Goal: Task Accomplishment & Management: Complete application form

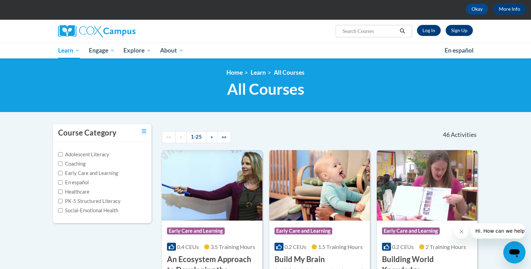
scroll to position [33, 0]
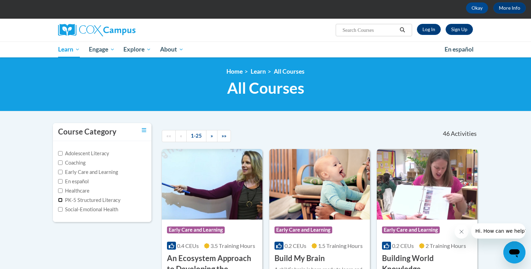
click at [60, 201] on input "PK-5 Structured Literacy" at bounding box center [60, 200] width 4 height 4
checkbox input "true"
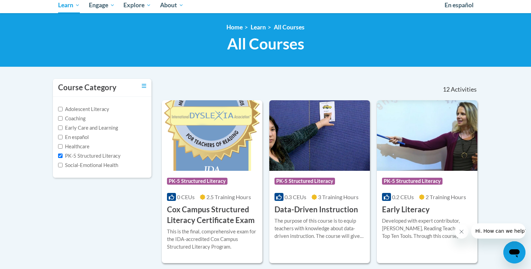
scroll to position [78, 0]
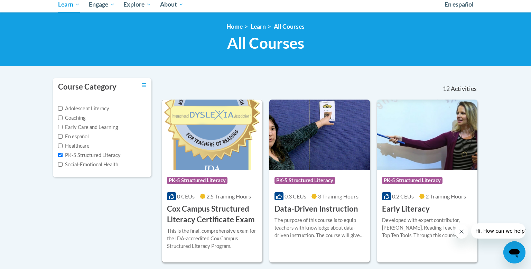
click at [210, 154] on img at bounding box center [212, 135] width 101 height 71
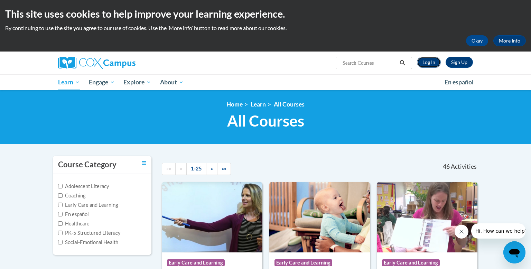
click at [427, 66] on link "Log In" at bounding box center [429, 62] width 24 height 11
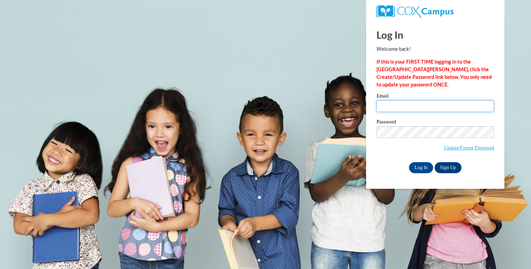
click at [399, 111] on input "Email" at bounding box center [435, 106] width 118 height 12
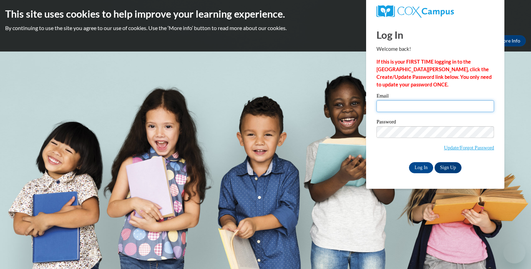
type input "jennamessner97@gmail.com"
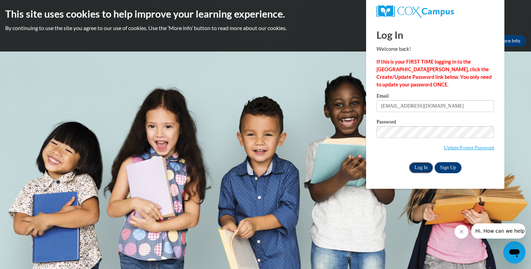
click at [425, 166] on input "Log In" at bounding box center [421, 167] width 24 height 11
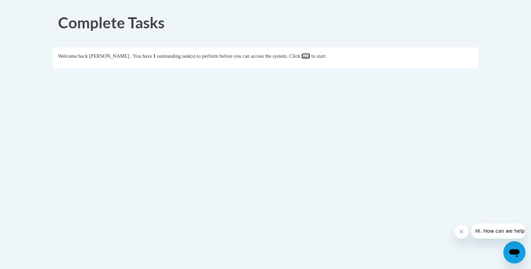
click at [310, 54] on link "here" at bounding box center [305, 56] width 9 height 6
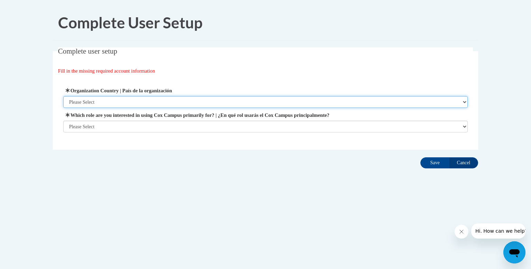
click at [223, 100] on select "Please Select [GEOGRAPHIC_DATA] | [GEOGRAPHIC_DATA] Outside of [GEOGRAPHIC_DATA…" at bounding box center [265, 102] width 405 height 12
select select "ad49bcad-a171-4b2e-b99c-48b446064914"
click at [63, 96] on select "Please Select [GEOGRAPHIC_DATA] | [GEOGRAPHIC_DATA] Outside of [GEOGRAPHIC_DATA…" at bounding box center [265, 102] width 405 height 12
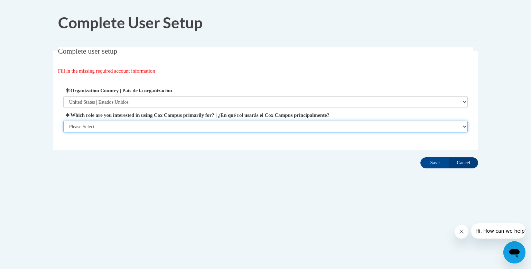
click at [136, 127] on select "Please Select College/University | Colegio/Universidad Community/Nonprofit Part…" at bounding box center [265, 127] width 405 height 12
select select "fbf2d438-af2f-41f8-98f1-81c410e29de3"
click at [63, 132] on select "Please Select College/University | Colegio/Universidad Community/Nonprofit Part…" at bounding box center [265, 127] width 405 height 12
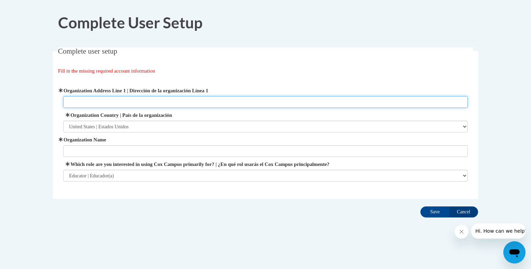
click at [206, 96] on input "Organization Address Line 1 | Dirección de la organización Línea 1" at bounding box center [265, 102] width 405 height 12
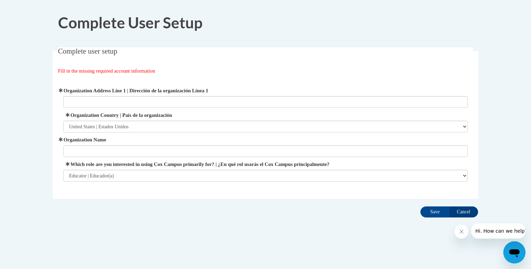
click at [206, 143] on label "Organization Name" at bounding box center [265, 140] width 405 height 8
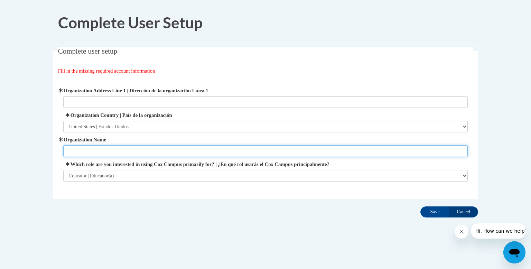
click at [206, 145] on input "Organization Name" at bounding box center [265, 151] width 405 height 12
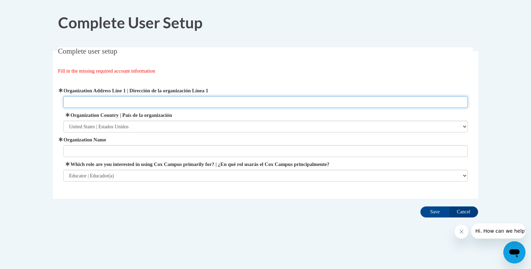
click at [155, 100] on input "Organization Address Line 1 | Dirección de la organización Línea 1" at bounding box center [265, 102] width 405 height 12
click at [128, 101] on input "420 Washington Ave Cuyahoga Falls" at bounding box center [265, 102] width 405 height 12
type input "420 Washington Ave Cuyahoga Falls"
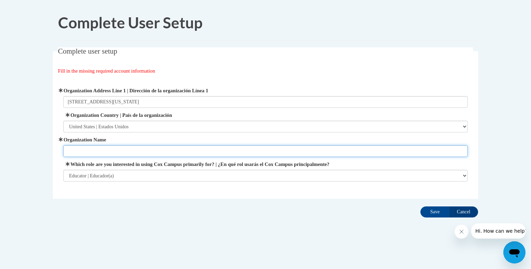
click at [111, 150] on input "Organization Name" at bounding box center [265, 151] width 405 height 12
type input "Summit ESC"
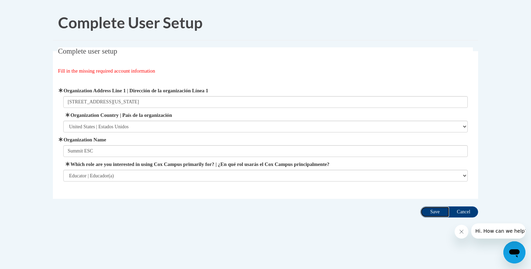
click at [431, 215] on input "Save" at bounding box center [434, 211] width 29 height 11
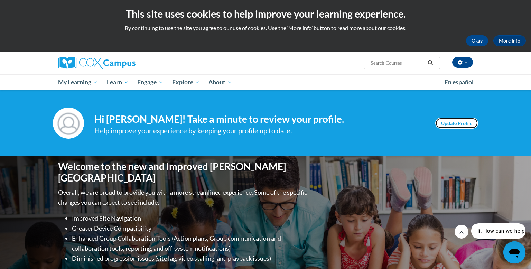
click at [468, 123] on link "Update Profile" at bounding box center [456, 123] width 43 height 11
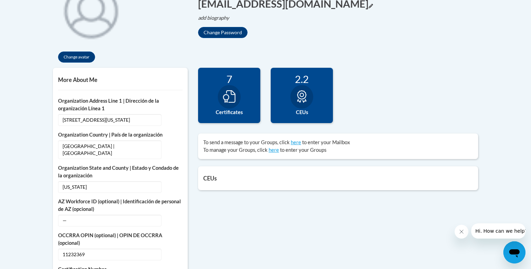
scroll to position [184, 0]
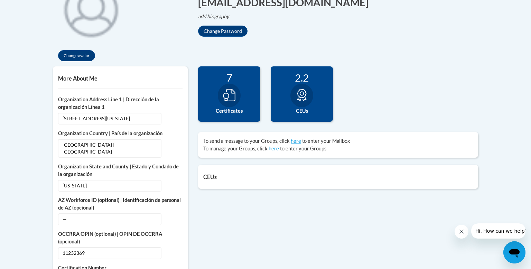
click at [299, 98] on icon at bounding box center [302, 95] width 12 height 12
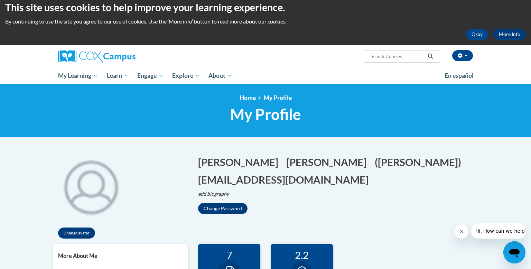
scroll to position [0, 0]
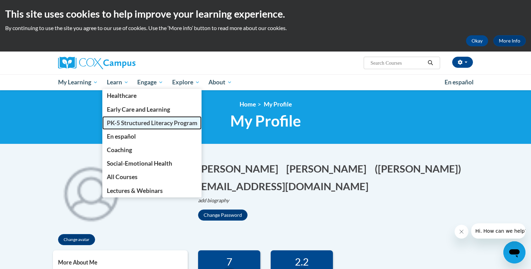
click at [127, 122] on span "PK-5 Structured Literacy Program" at bounding box center [152, 122] width 91 height 7
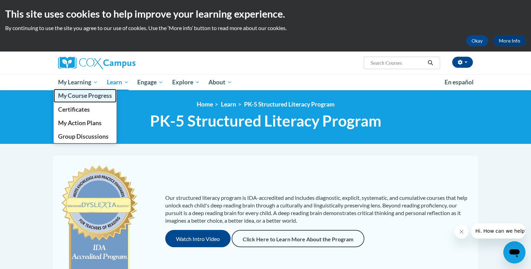
click at [77, 93] on span "My Course Progress" at bounding box center [85, 95] width 54 height 7
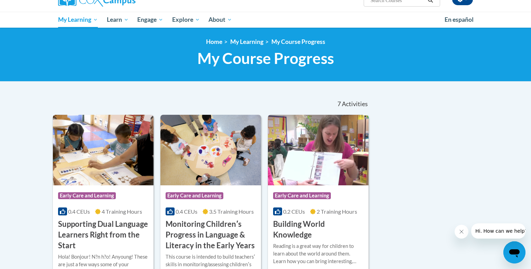
scroll to position [57, 0]
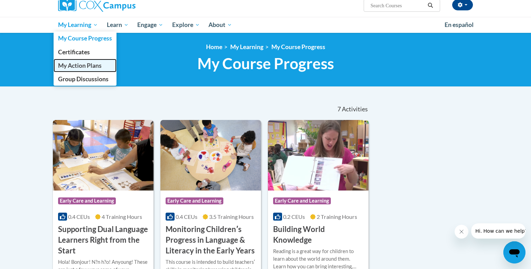
click at [63, 67] on span "My Action Plans" at bounding box center [80, 65] width 44 height 7
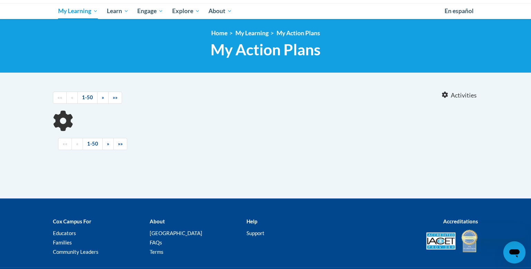
scroll to position [64, 0]
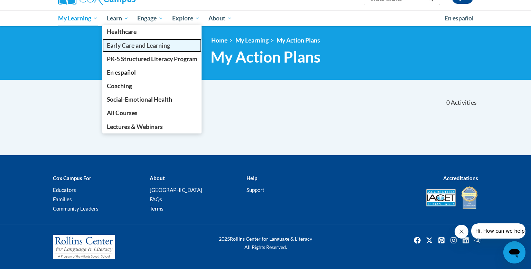
click at [125, 49] on link "Early Care and Learning" at bounding box center [152, 45] width 100 height 13
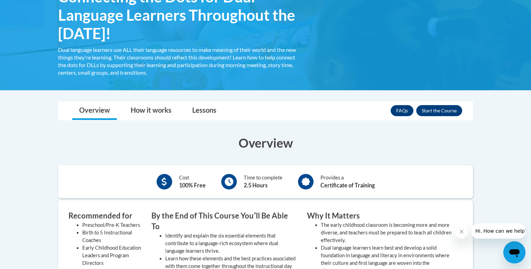
scroll to position [137, 0]
